Goal: Check status

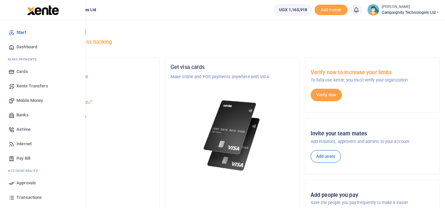
click at [32, 194] on link "Transactions" at bounding box center [42, 198] width 75 height 14
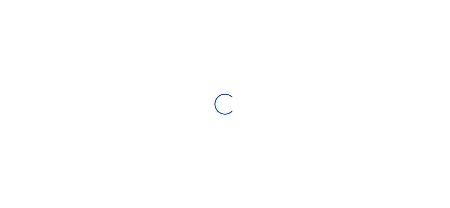
select select
type input "07/21/2025 - 08/19/2025"
